Goal: Task Accomplishment & Management: Complete application form

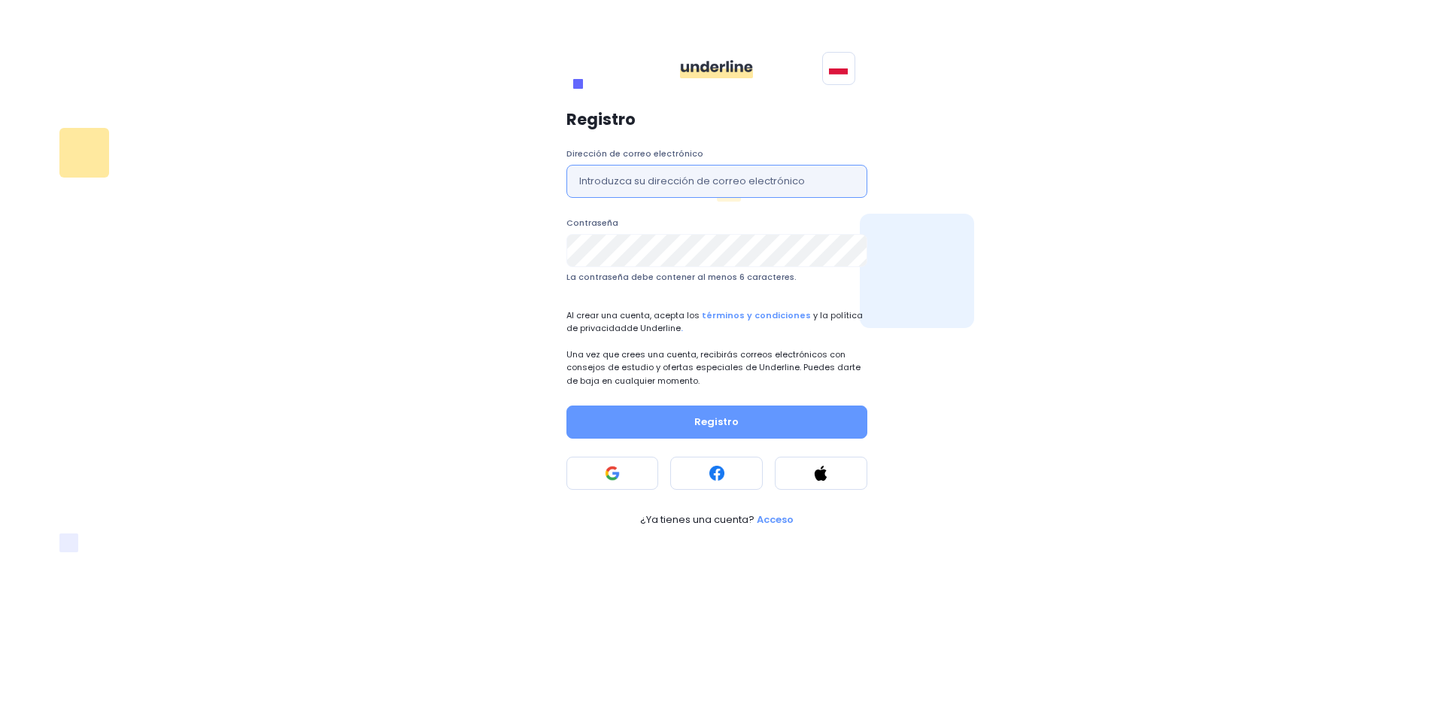
click at [839, 194] on input "text" at bounding box center [717, 181] width 301 height 33
click at [1030, 156] on div "Registro Dirección de correo electrónico Contraseña La contraseña debe contener…" at bounding box center [716, 319] width 1029 height 434
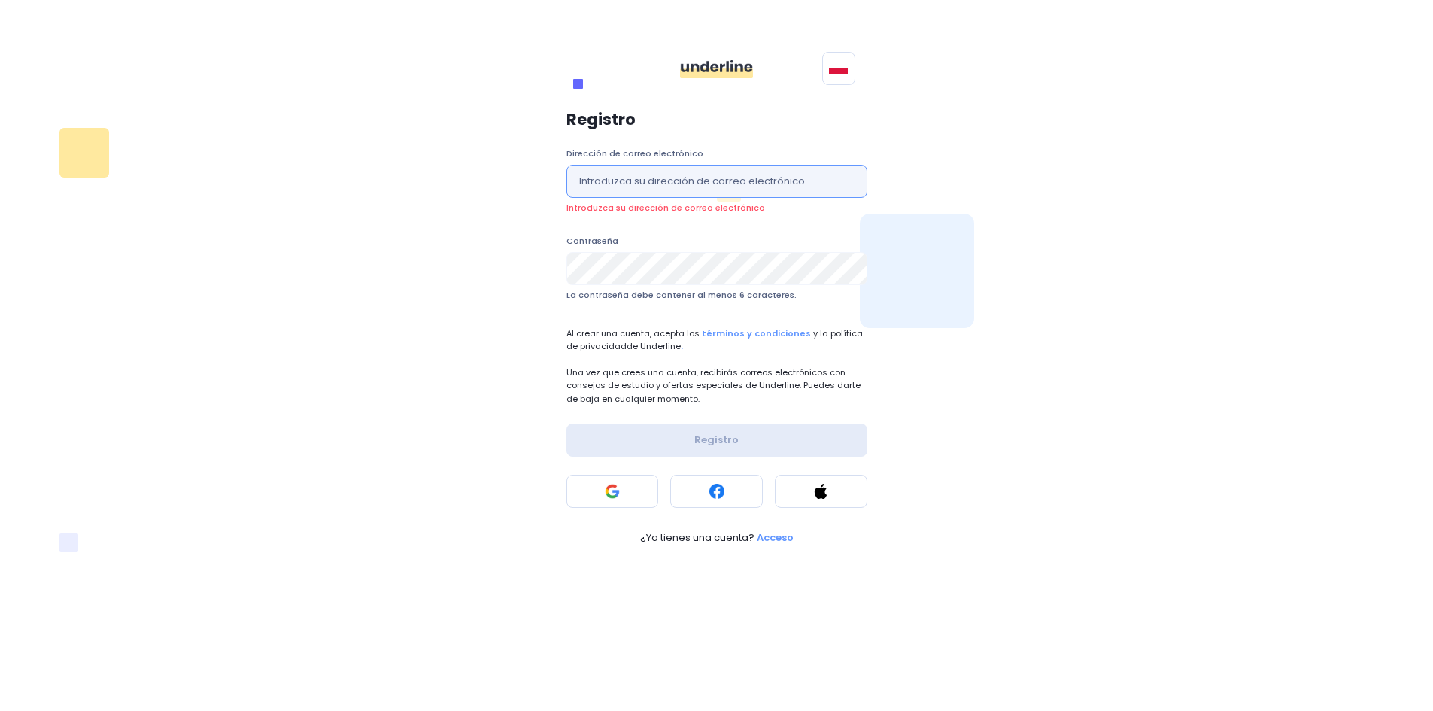
click at [846, 188] on input "text" at bounding box center [717, 181] width 301 height 33
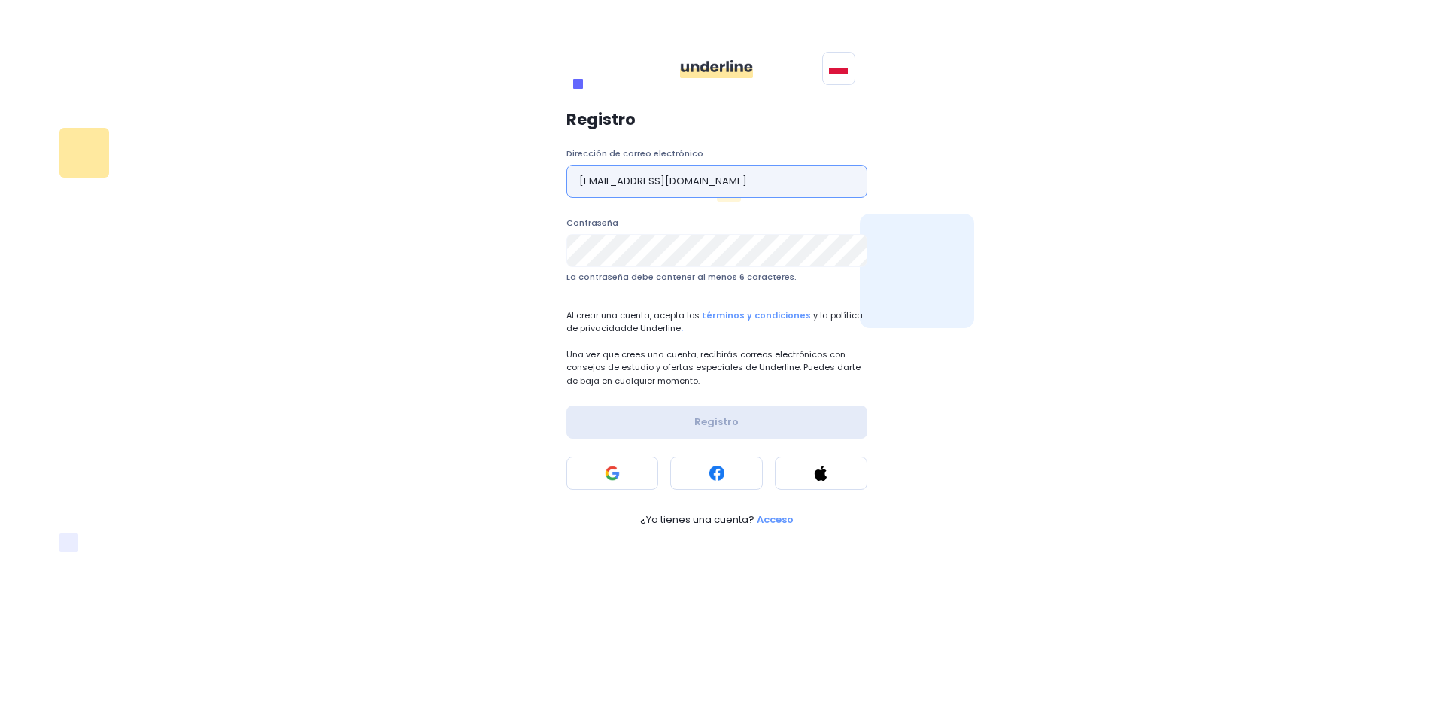
type input "[EMAIL_ADDRESS][DOMAIN_NAME]"
click at [734, 418] on font "Registro" at bounding box center [716, 422] width 44 height 14
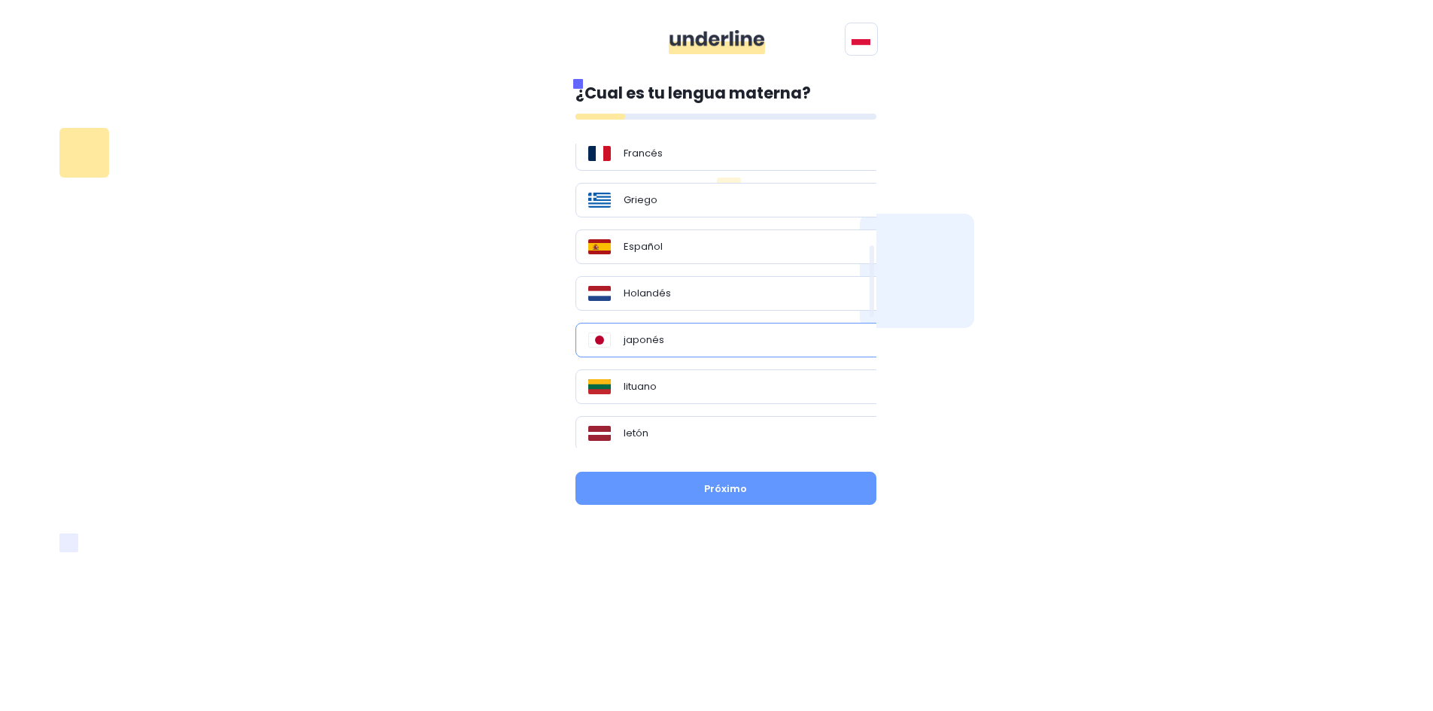
scroll to position [414, 0]
click at [723, 257] on div "Español" at bounding box center [731, 249] width 287 height 15
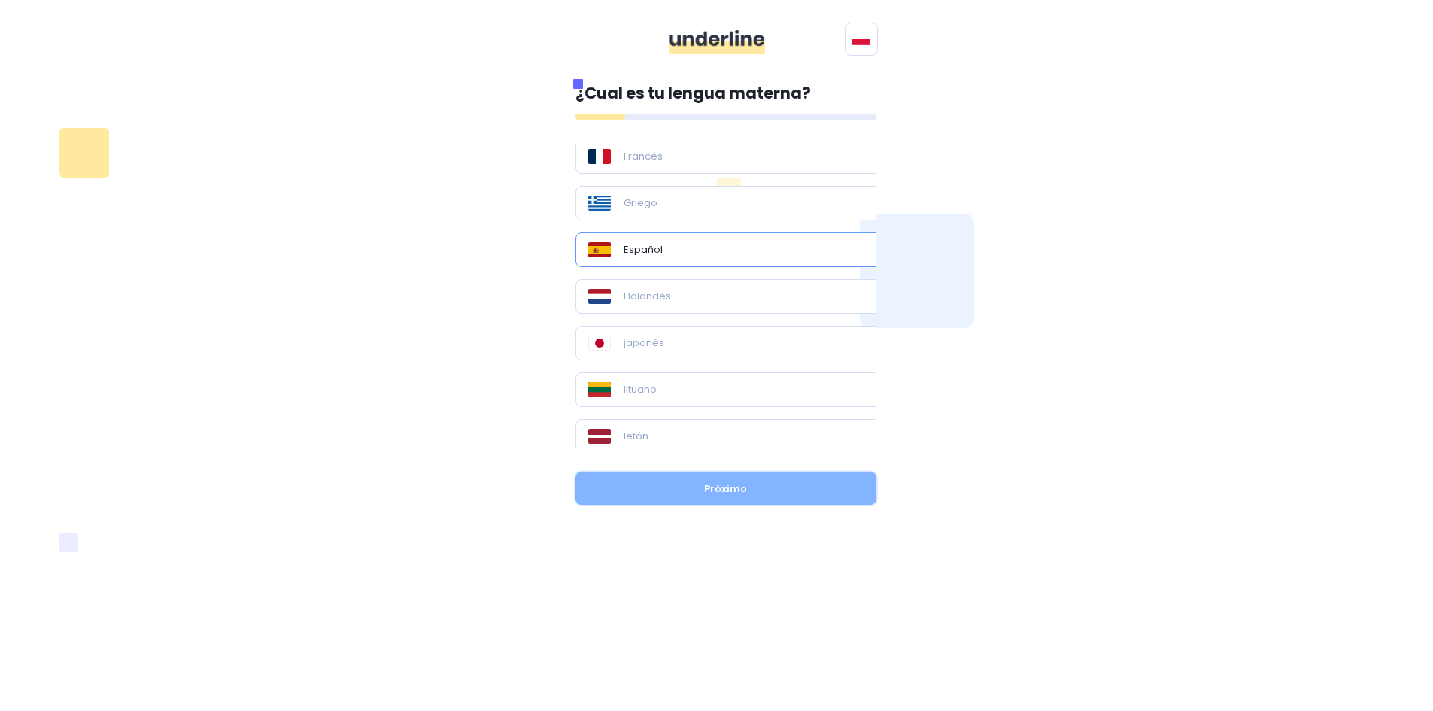
click at [748, 480] on button "Próximo" at bounding box center [726, 488] width 301 height 33
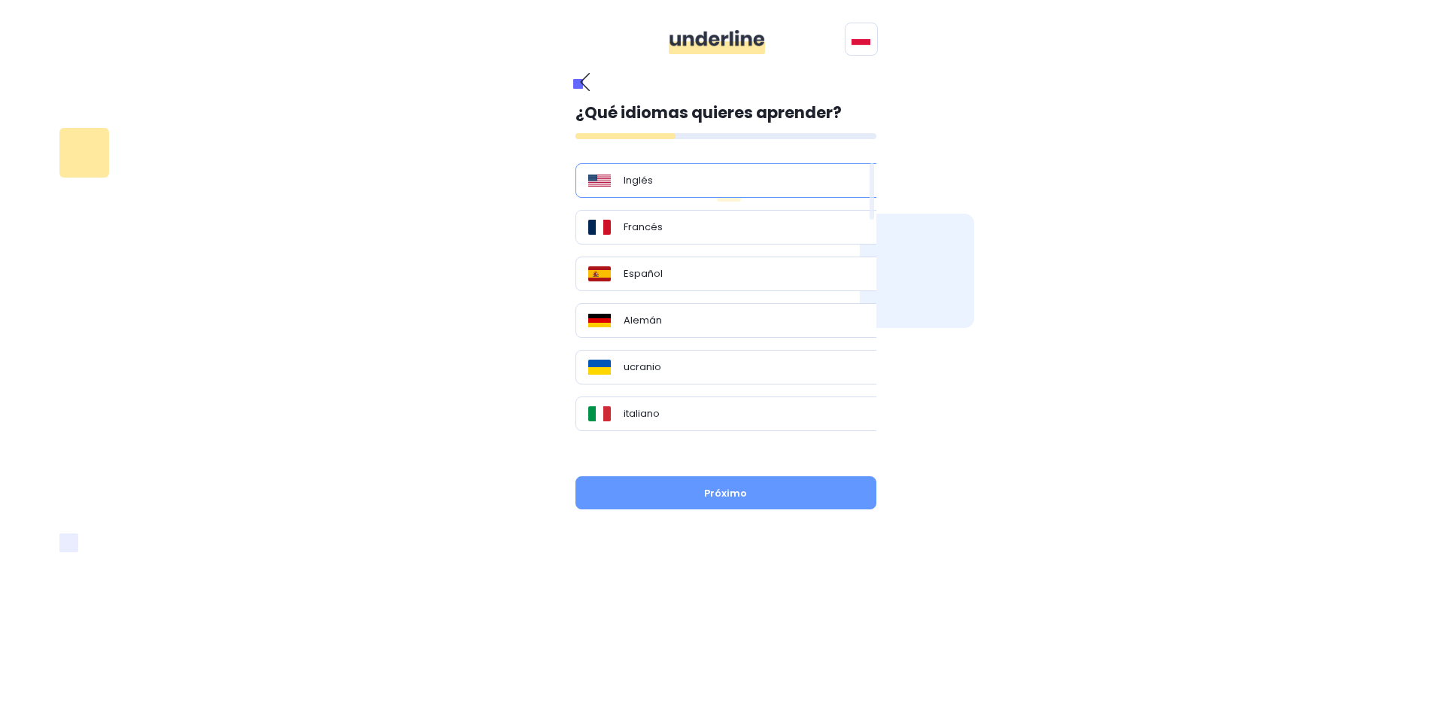
drag, startPoint x: 756, startPoint y: 186, endPoint x: 755, endPoint y: 196, distance: 9.9
click at [757, 186] on div "Inglés" at bounding box center [731, 180] width 287 height 15
click at [759, 503] on button "Próximo" at bounding box center [726, 492] width 301 height 33
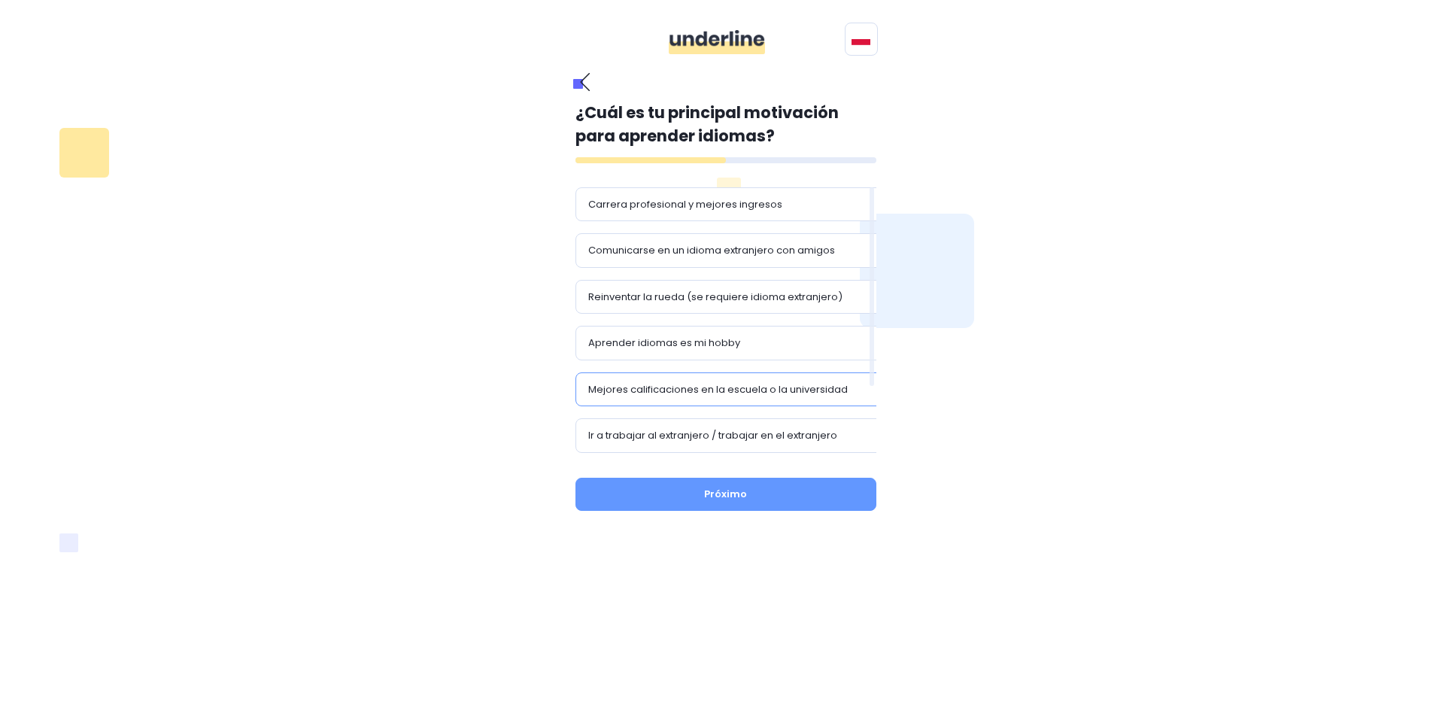
click at [769, 384] on font "Mejores calificaciones en la escuela o la universidad" at bounding box center [718, 389] width 260 height 14
click at [761, 491] on button "Próximo" at bounding box center [726, 494] width 301 height 33
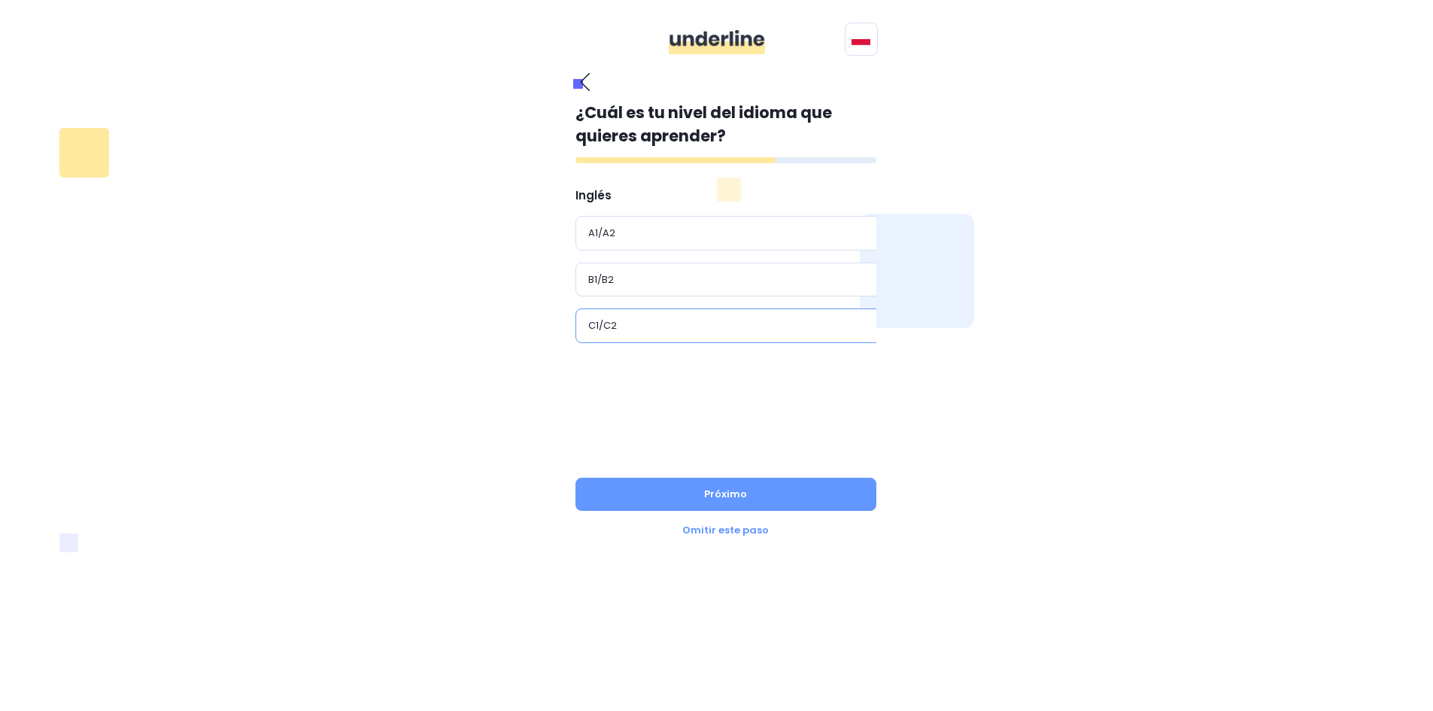
click at [745, 322] on div "C1/C2" at bounding box center [731, 325] width 287 height 15
click at [738, 497] on font "Próximo" at bounding box center [725, 494] width 43 height 14
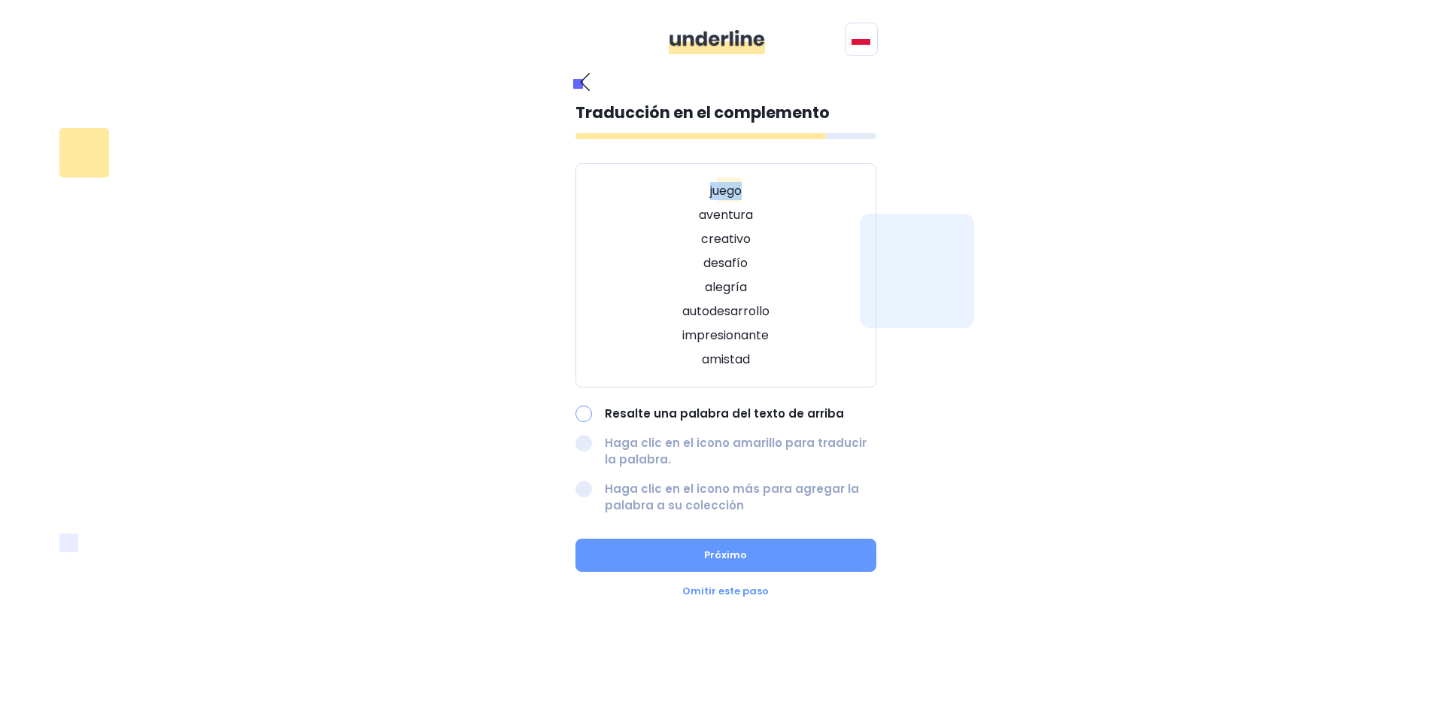
drag, startPoint x: 708, startPoint y: 190, endPoint x: 751, endPoint y: 190, distance: 42.9
click at [751, 190] on p "juego" at bounding box center [725, 191] width 263 height 18
click at [762, 180] on div "juego aventura creativo desafío alegría autodesarrollo impresionante amistad" at bounding box center [726, 275] width 301 height 224
drag, startPoint x: 702, startPoint y: 242, endPoint x: 751, endPoint y: 242, distance: 48.9
click at [751, 242] on p "creativo" at bounding box center [725, 239] width 263 height 18
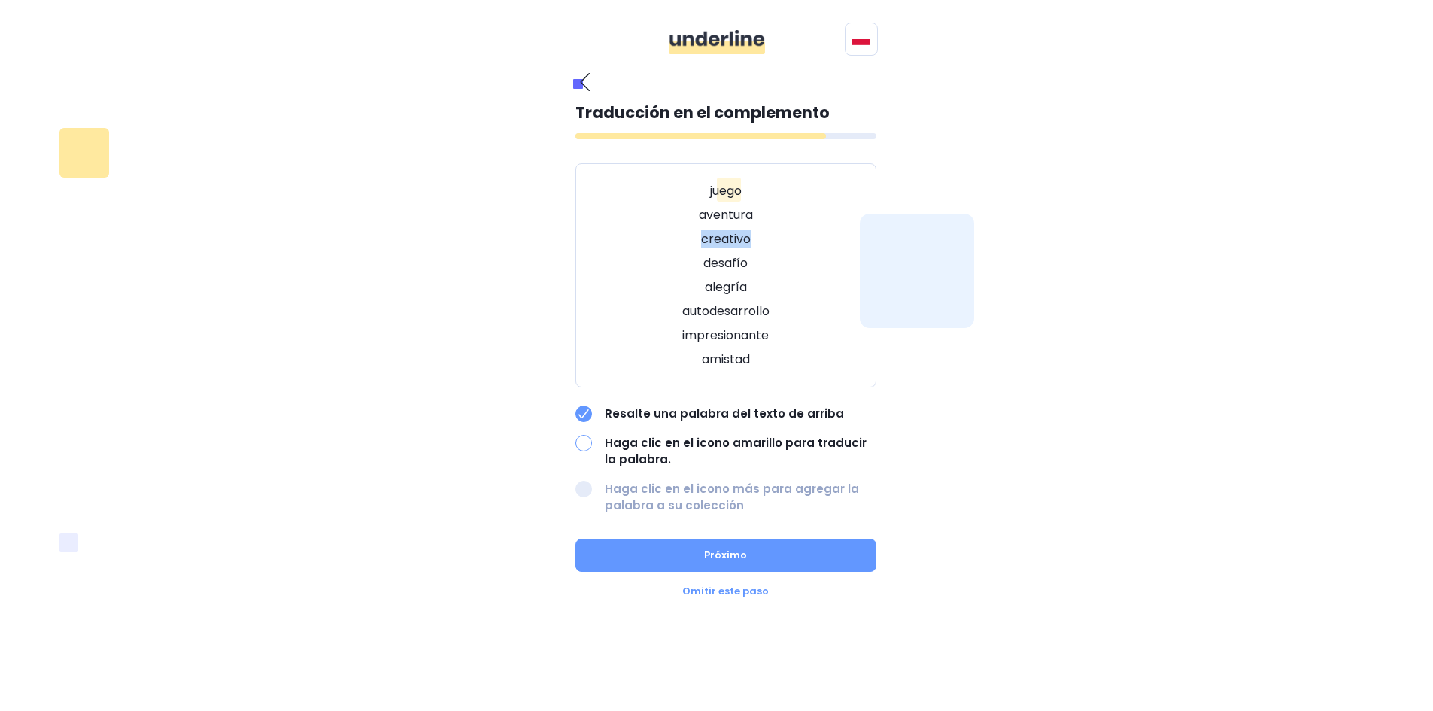
click at [837, 225] on div "juego aventura creativo desafío alegría autodesarrollo impresionante amistad" at bounding box center [726, 275] width 301 height 224
click at [693, 305] on font "autodesarrollo" at bounding box center [725, 310] width 87 height 17
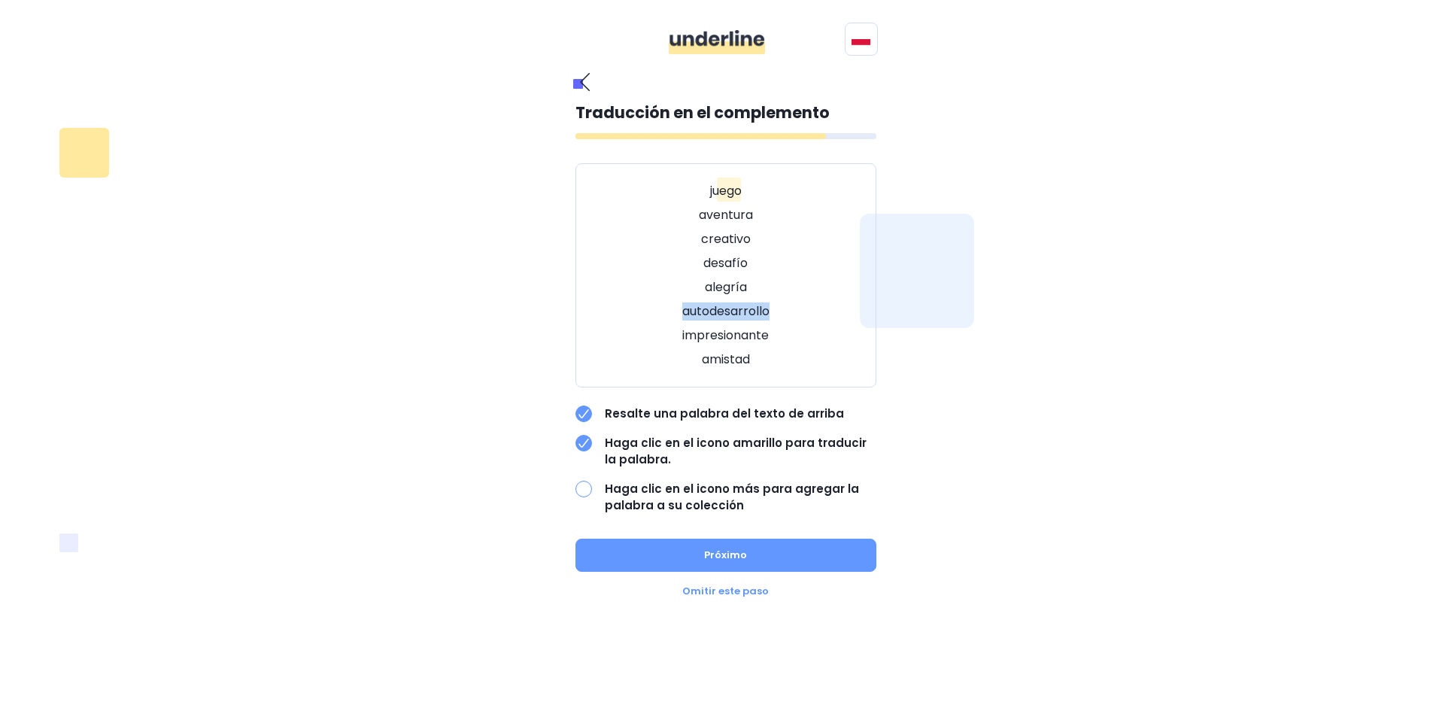
drag, startPoint x: 685, startPoint y: 307, endPoint x: 770, endPoint y: 317, distance: 86.3
click at [770, 317] on p "autodesarrollo" at bounding box center [725, 311] width 263 height 18
click at [861, 266] on div "juego aventura creativo desafío alegría autodesarrollo impresionante amistad" at bounding box center [726, 275] width 301 height 224
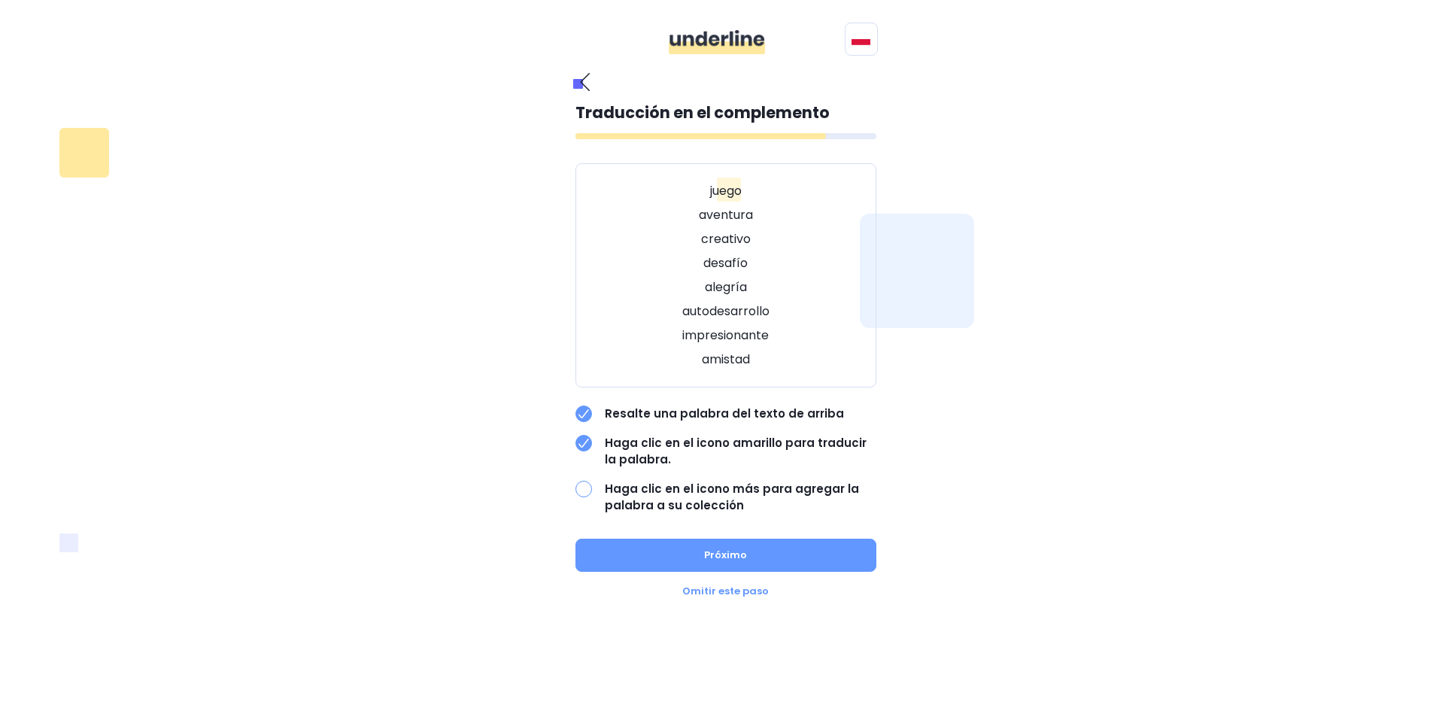
click at [716, 274] on div "juego aventura creativo desafío alegría autodesarrollo impresionante amistad" at bounding box center [726, 275] width 301 height 224
click at [699, 290] on p "alegría" at bounding box center [725, 287] width 263 height 18
drag, startPoint x: 710, startPoint y: 282, endPoint x: 782, endPoint y: 285, distance: 72.3
click at [782, 285] on p "alegría" at bounding box center [725, 287] width 263 height 18
click at [755, 278] on div "juego aventura creativo desafío alegría autodesarrollo impresionante amistad" at bounding box center [726, 275] width 301 height 224
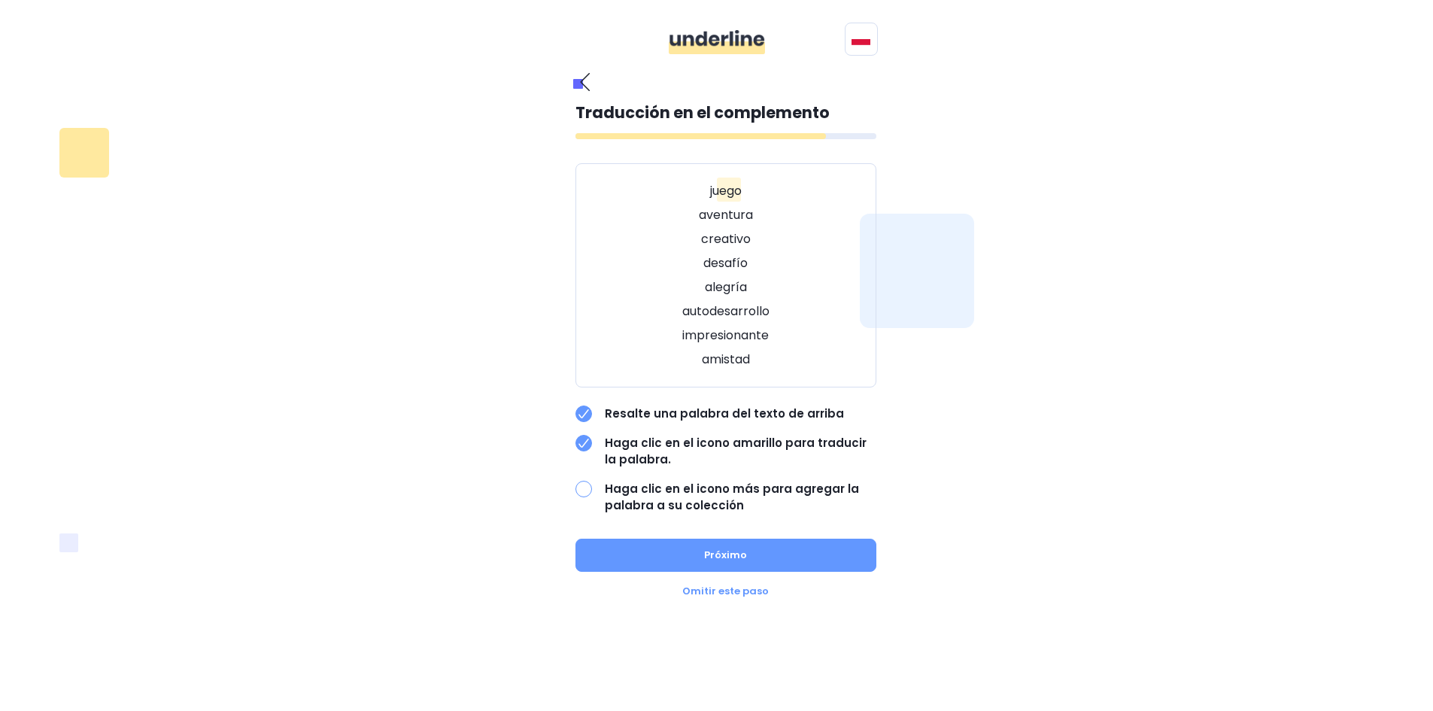
click at [712, 275] on div "juego aventura creativo desafío alegría autodesarrollo impresionante amistad" at bounding box center [726, 275] width 301 height 224
drag, startPoint x: 703, startPoint y: 282, endPoint x: 781, endPoint y: 286, distance: 77.6
click at [779, 287] on p "alegría" at bounding box center [725, 287] width 263 height 18
click at [830, 271] on p "desafío" at bounding box center [725, 263] width 263 height 18
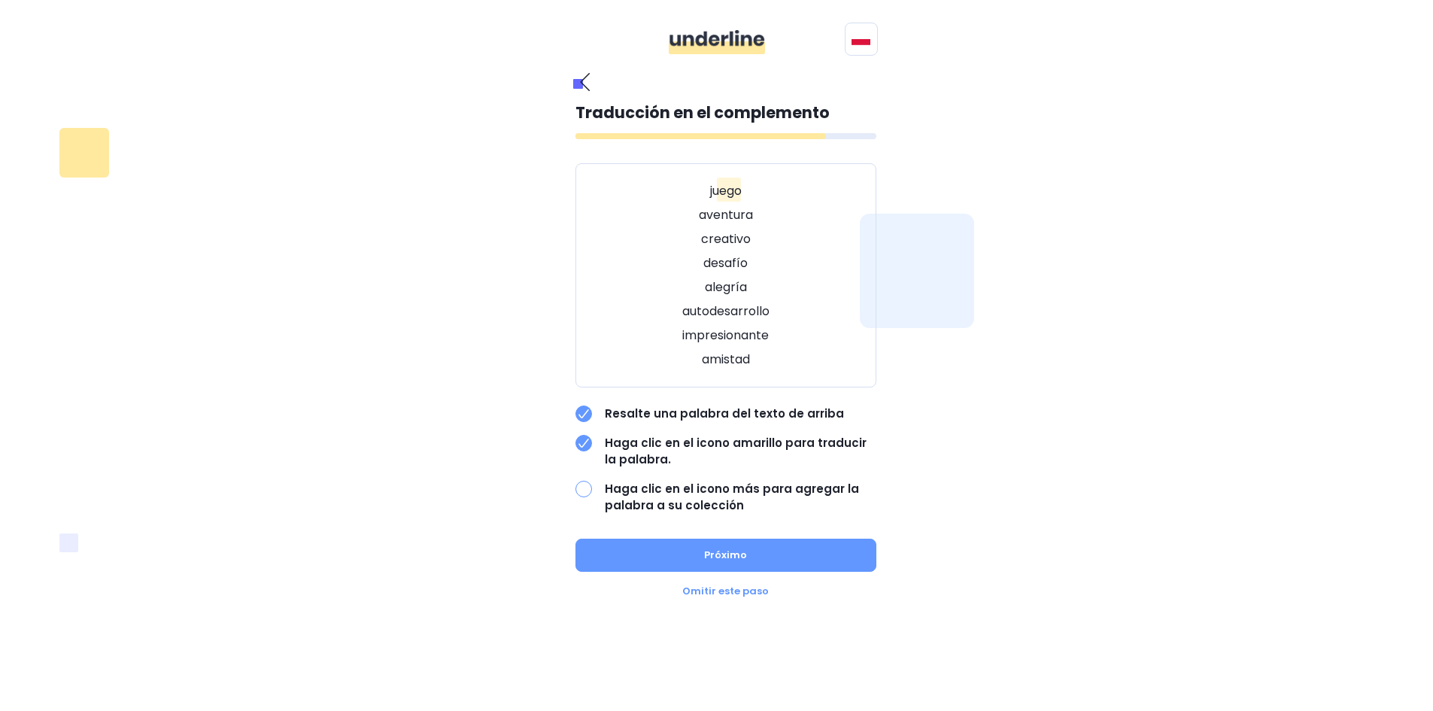
click at [585, 491] on div at bounding box center [584, 489] width 17 height 17
drag, startPoint x: 676, startPoint y: 331, endPoint x: 775, endPoint y: 333, distance: 99.3
click at [775, 333] on p "impresionante" at bounding box center [725, 336] width 263 height 18
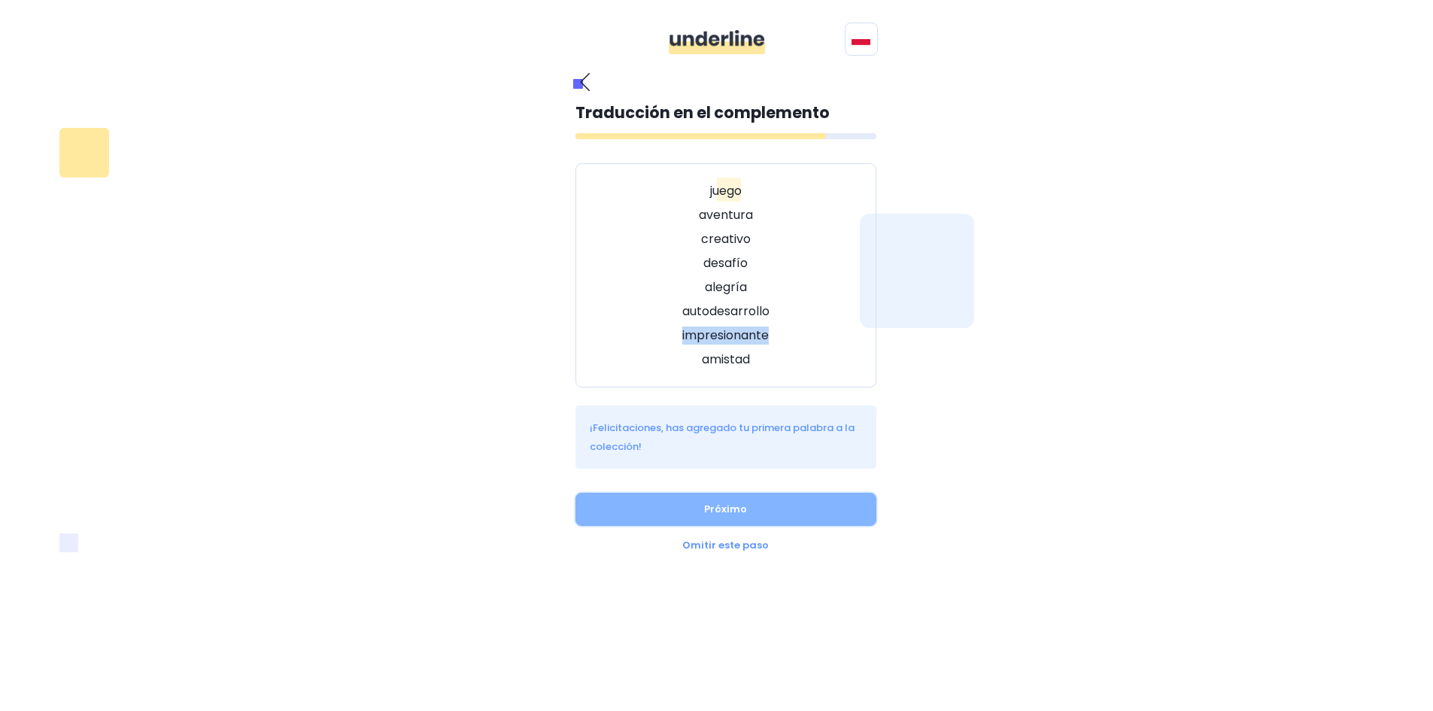
click at [754, 516] on button "Próximo" at bounding box center [726, 509] width 301 height 33
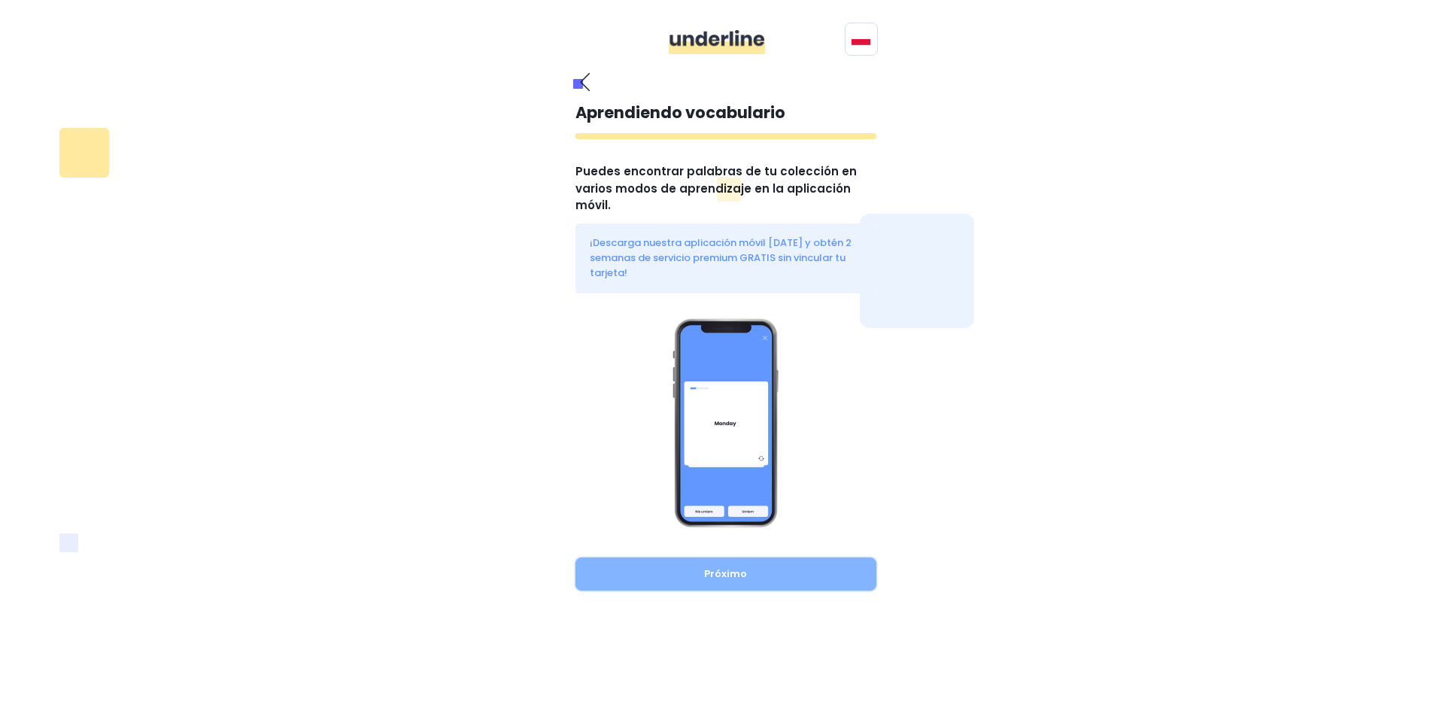
click at [752, 558] on button "Próximo" at bounding box center [726, 574] width 301 height 33
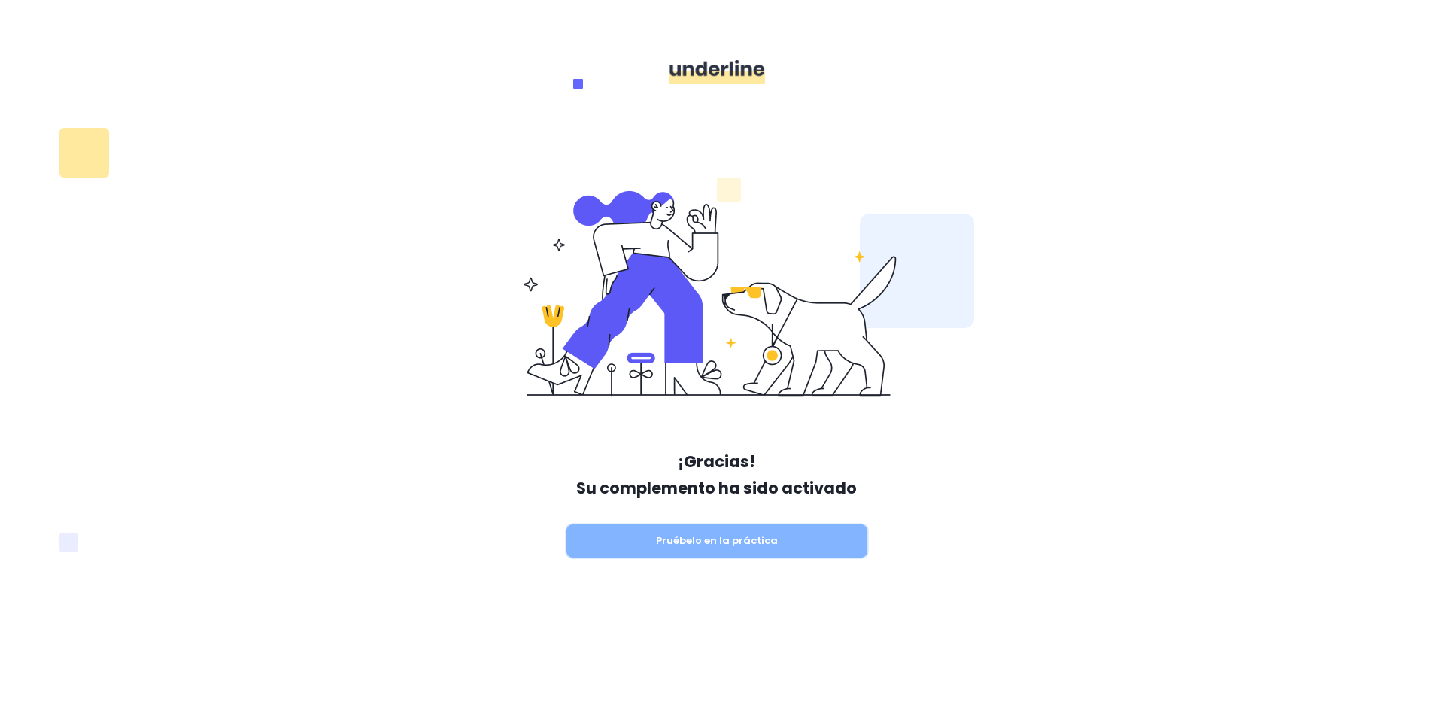
click at [749, 541] on font "Pruébelo en la práctica" at bounding box center [717, 540] width 122 height 14
